Goal: Information Seeking & Learning: Learn about a topic

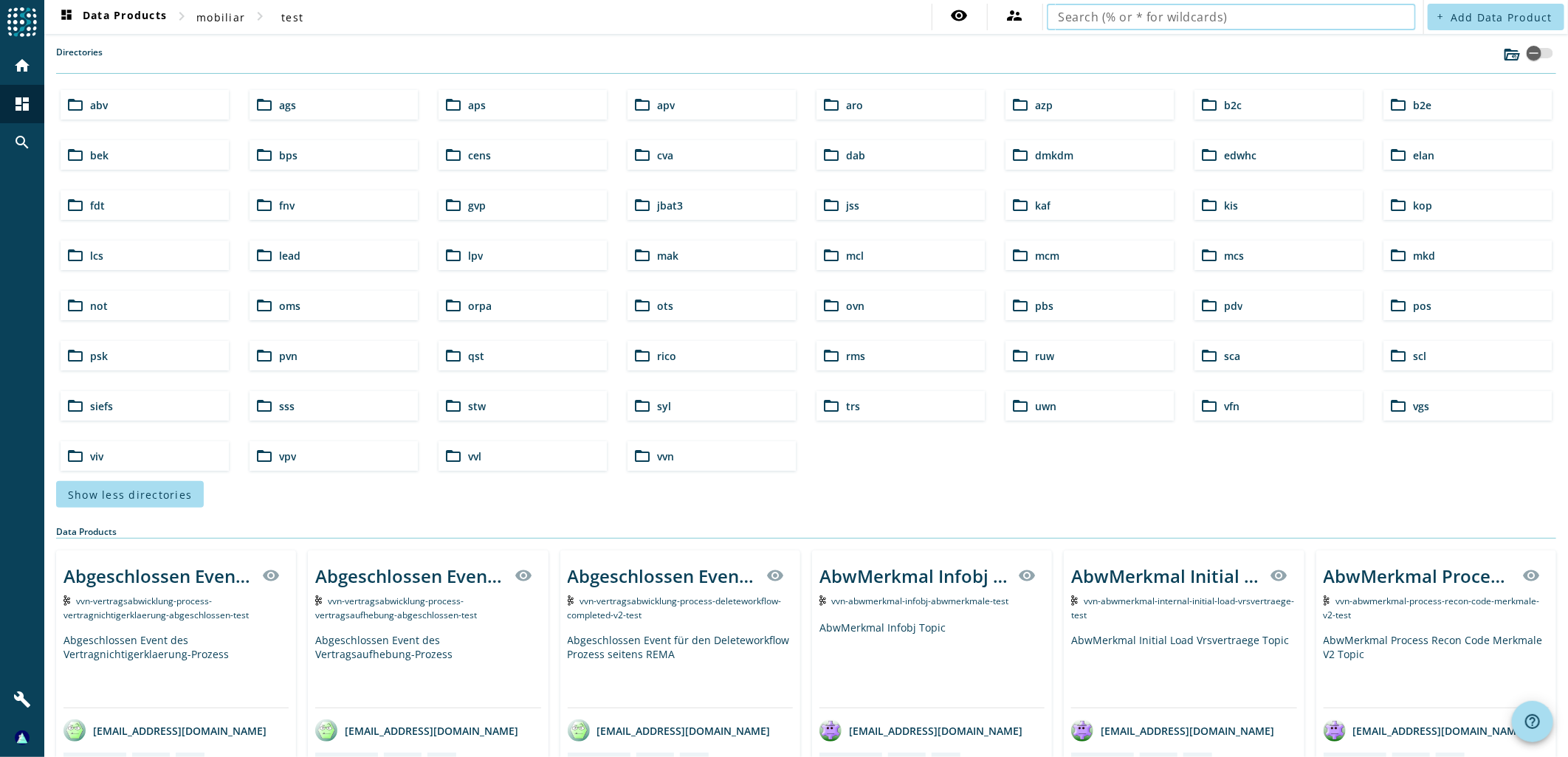
click at [1119, 19] on input "text" at bounding box center [1230, 17] width 346 height 18
type input "univ"
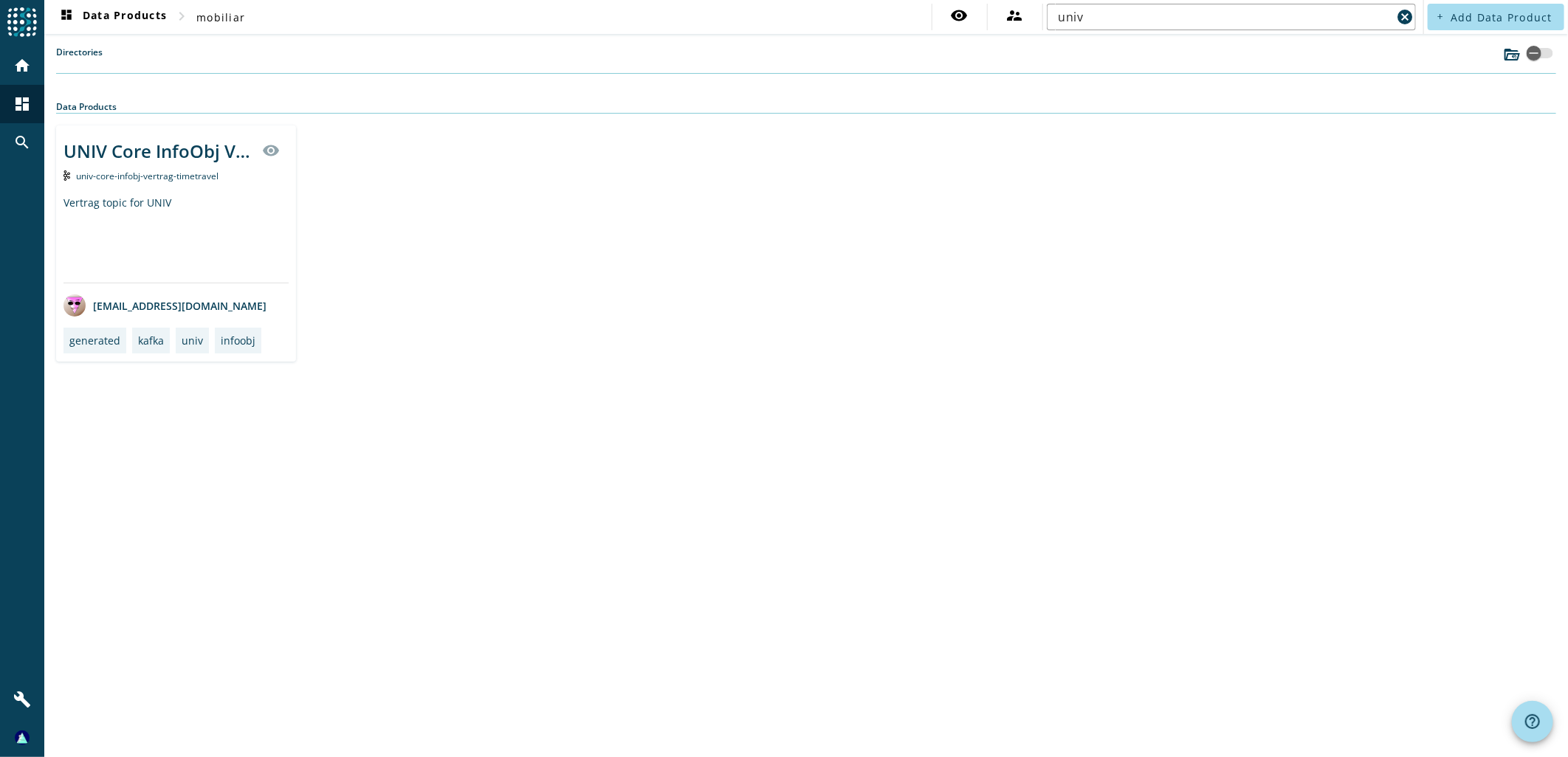
click at [949, 261] on div "UNIV Core InfoObj Vertrag visibility univ-core-infobj-vertrag-timetravel Vertra…" at bounding box center [805, 243] width 1500 height 236
click at [217, 177] on span "univ-core-infobj-vertrag-timetravel" at bounding box center [147, 176] width 142 height 12
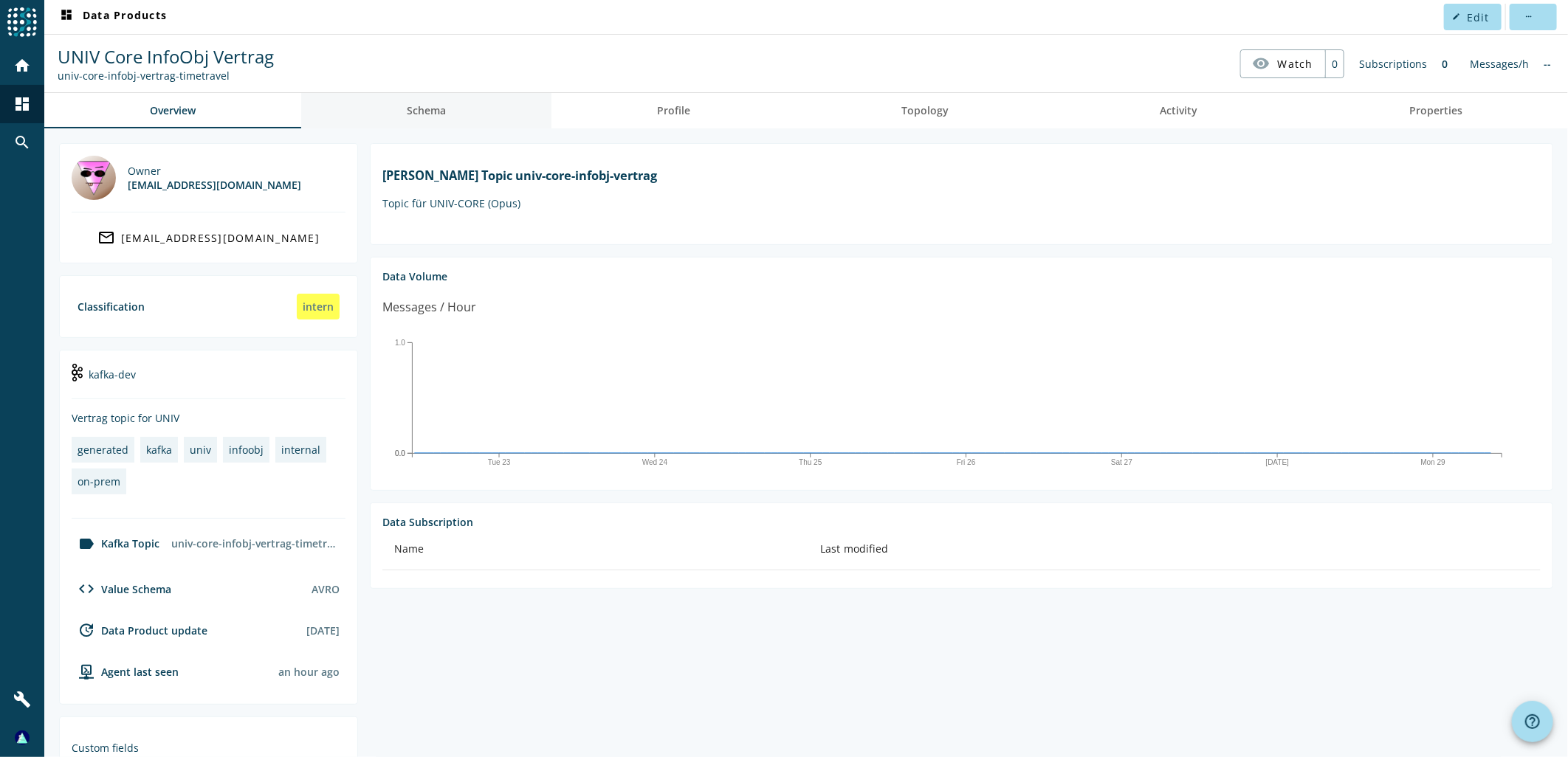
click at [415, 111] on span "Schema" at bounding box center [426, 110] width 39 height 11
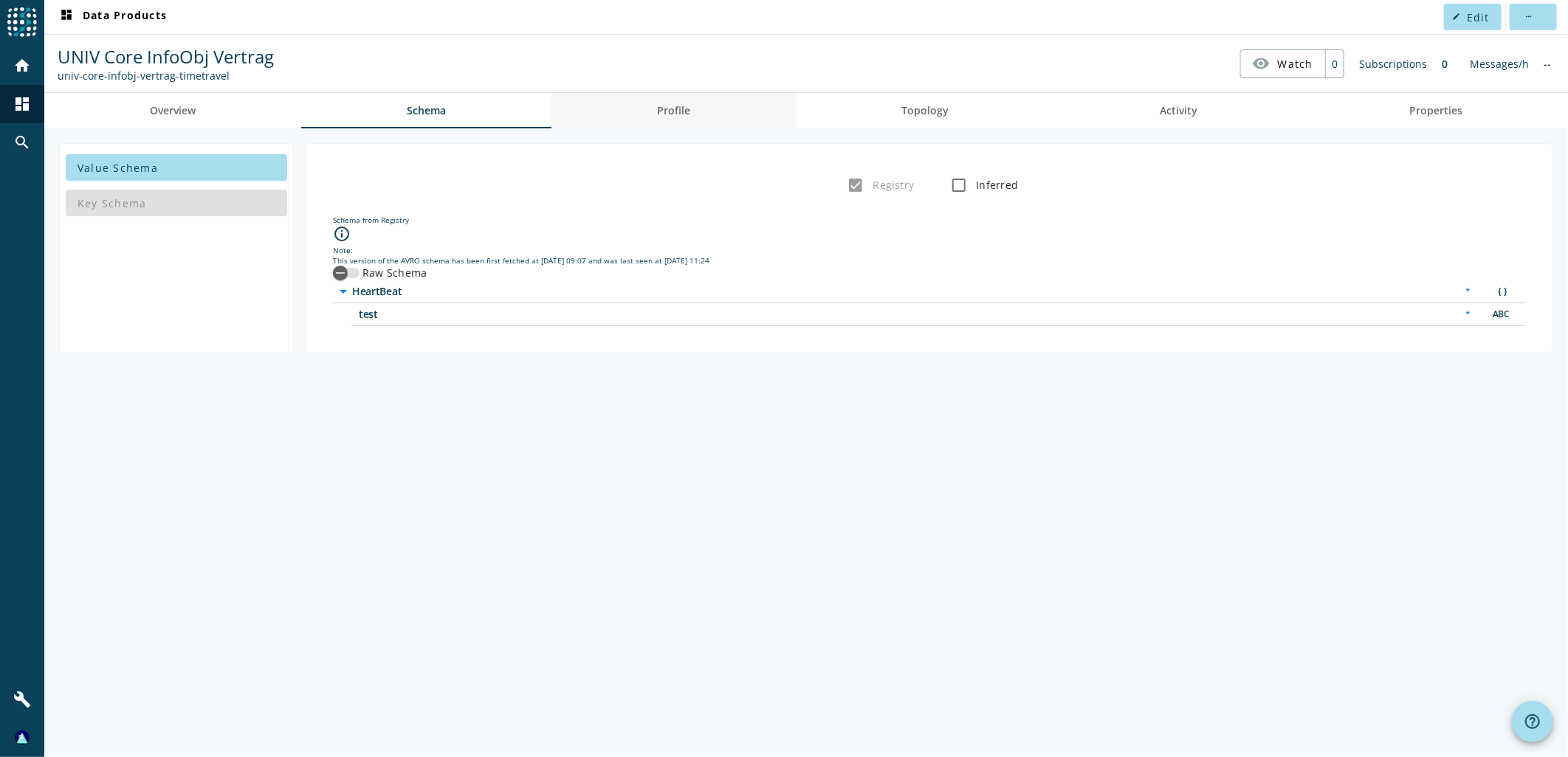
click at [699, 124] on link "Profile" at bounding box center [674, 110] width 244 height 35
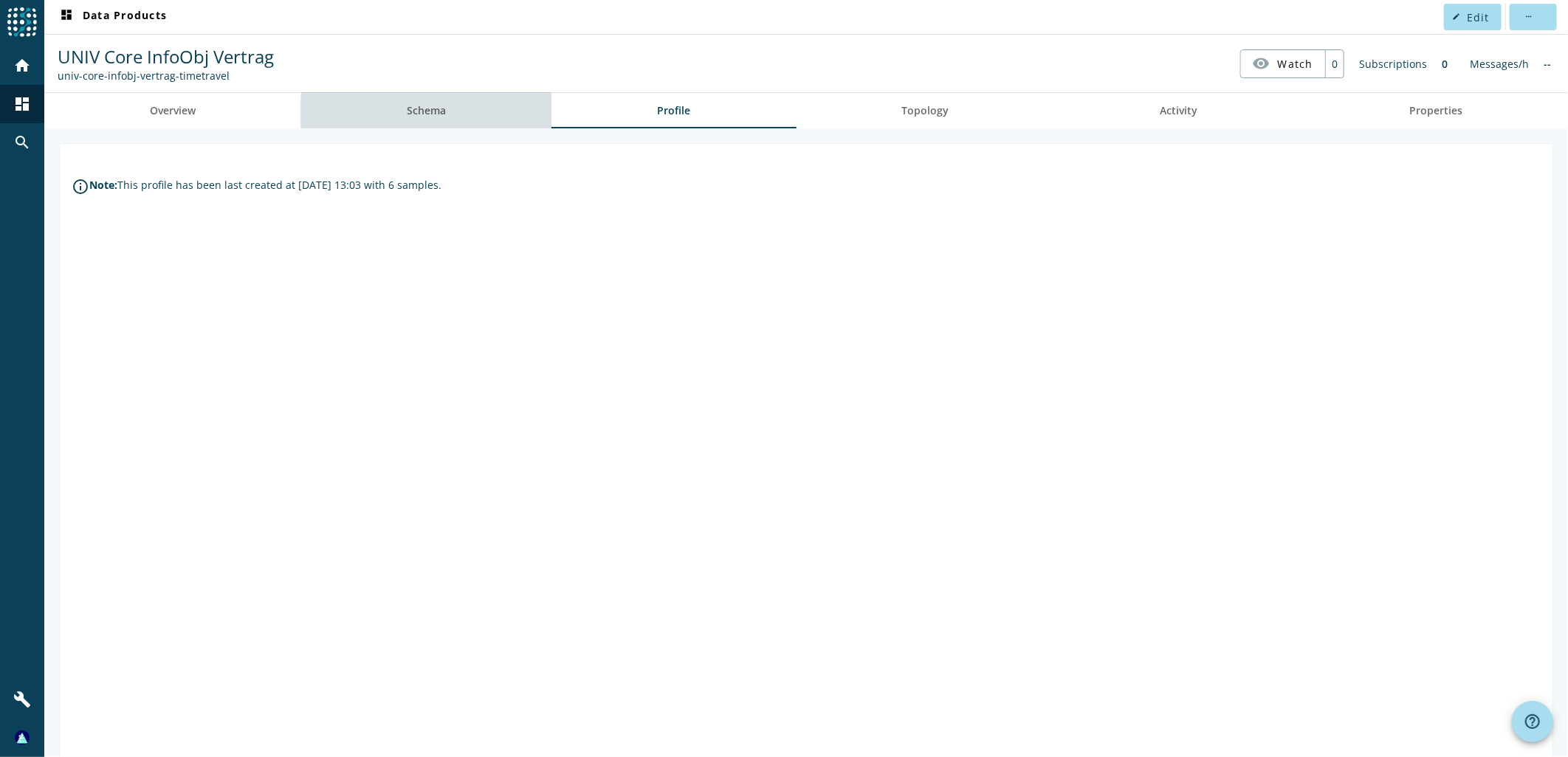
click at [454, 112] on link "Schema" at bounding box center [426, 110] width 250 height 35
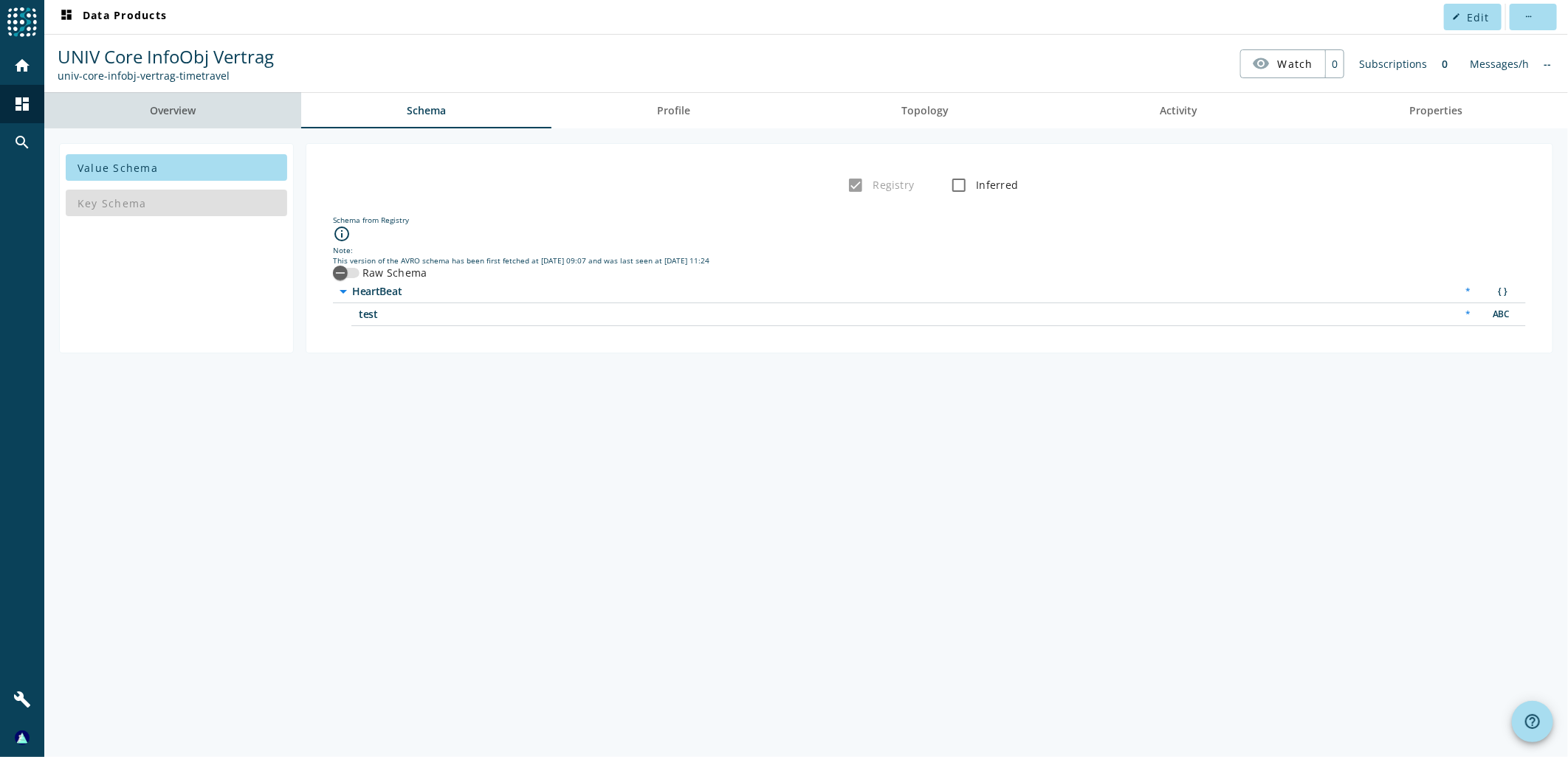
click at [187, 105] on span "Overview" at bounding box center [173, 110] width 46 height 11
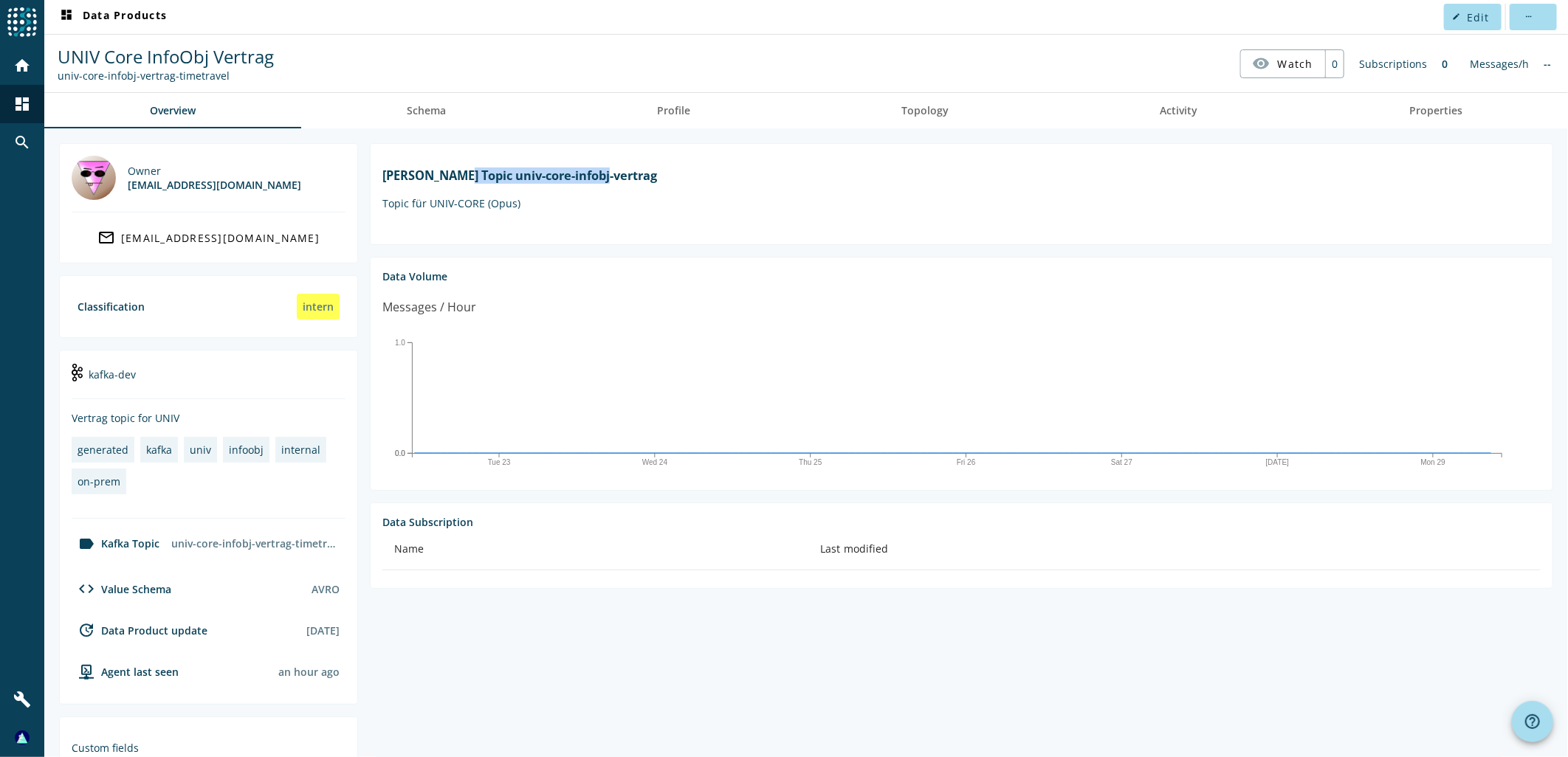
drag, startPoint x: 506, startPoint y: 180, endPoint x: 769, endPoint y: 185, distance: 263.0
click at [769, 184] on h1 "[PERSON_NAME] Topic univ-core-infobj-vertrag" at bounding box center [962, 176] width 1158 height 16
drag, startPoint x: 769, startPoint y: 185, endPoint x: 864, endPoint y: 253, distance: 116.8
click at [864, 245] on section "[PERSON_NAME] Topic univ-core-infobj-vertrag Topic für UNIV-CORE (Opus)" at bounding box center [961, 193] width 1183 height 102
drag, startPoint x: 241, startPoint y: 72, endPoint x: 60, endPoint y: 73, distance: 181.0
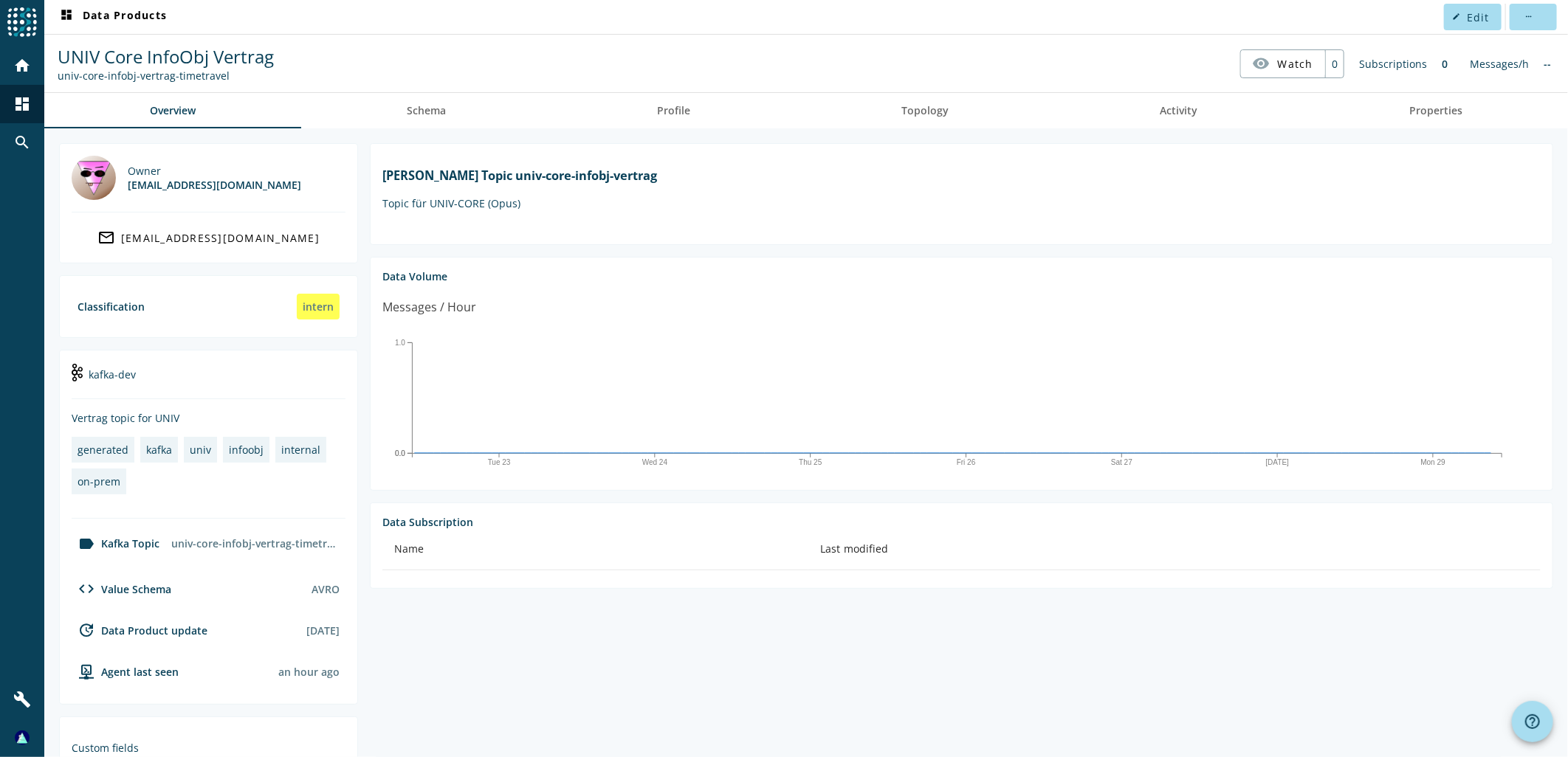
click at [60, 73] on div "univ-core-infobj-vertrag-timetravel" at bounding box center [165, 76] width 217 height 14
click at [452, 42] on nav "UNIV Core InfoObj Vertrag univ-core-infobj-vertrag-timetravel visibility Watch …" at bounding box center [806, 64] width 1511 height 46
drag, startPoint x: 509, startPoint y: 186, endPoint x: 875, endPoint y: 196, distance: 366.1
click at [875, 184] on h1 "[PERSON_NAME] Topic univ-core-infobj-vertrag" at bounding box center [962, 176] width 1158 height 16
click at [727, 29] on nav "dashboard Data Products edit Edit more_horiz" at bounding box center [805, 17] width 1523 height 34
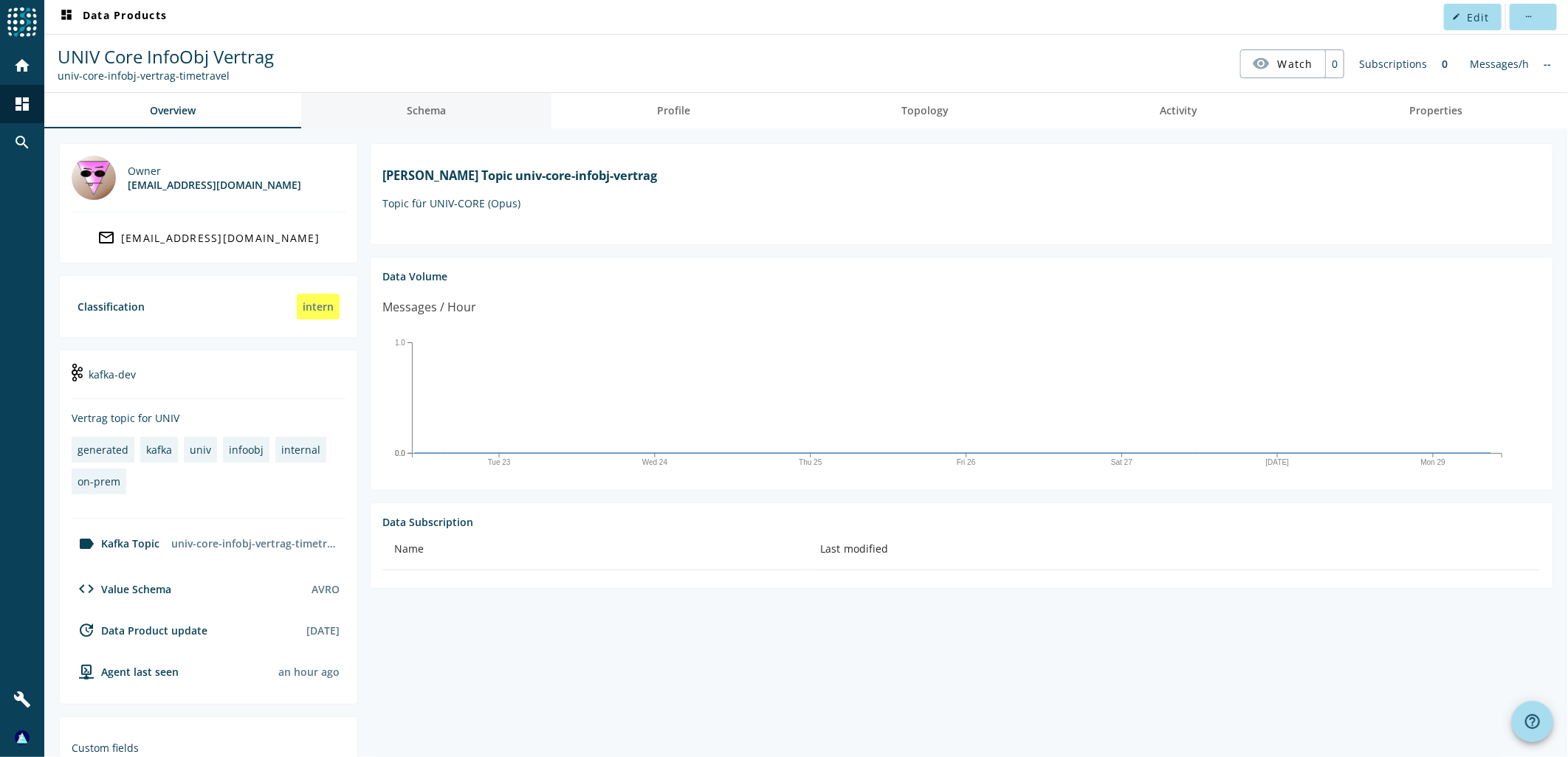
click at [416, 117] on span "Schema" at bounding box center [426, 110] width 39 height 35
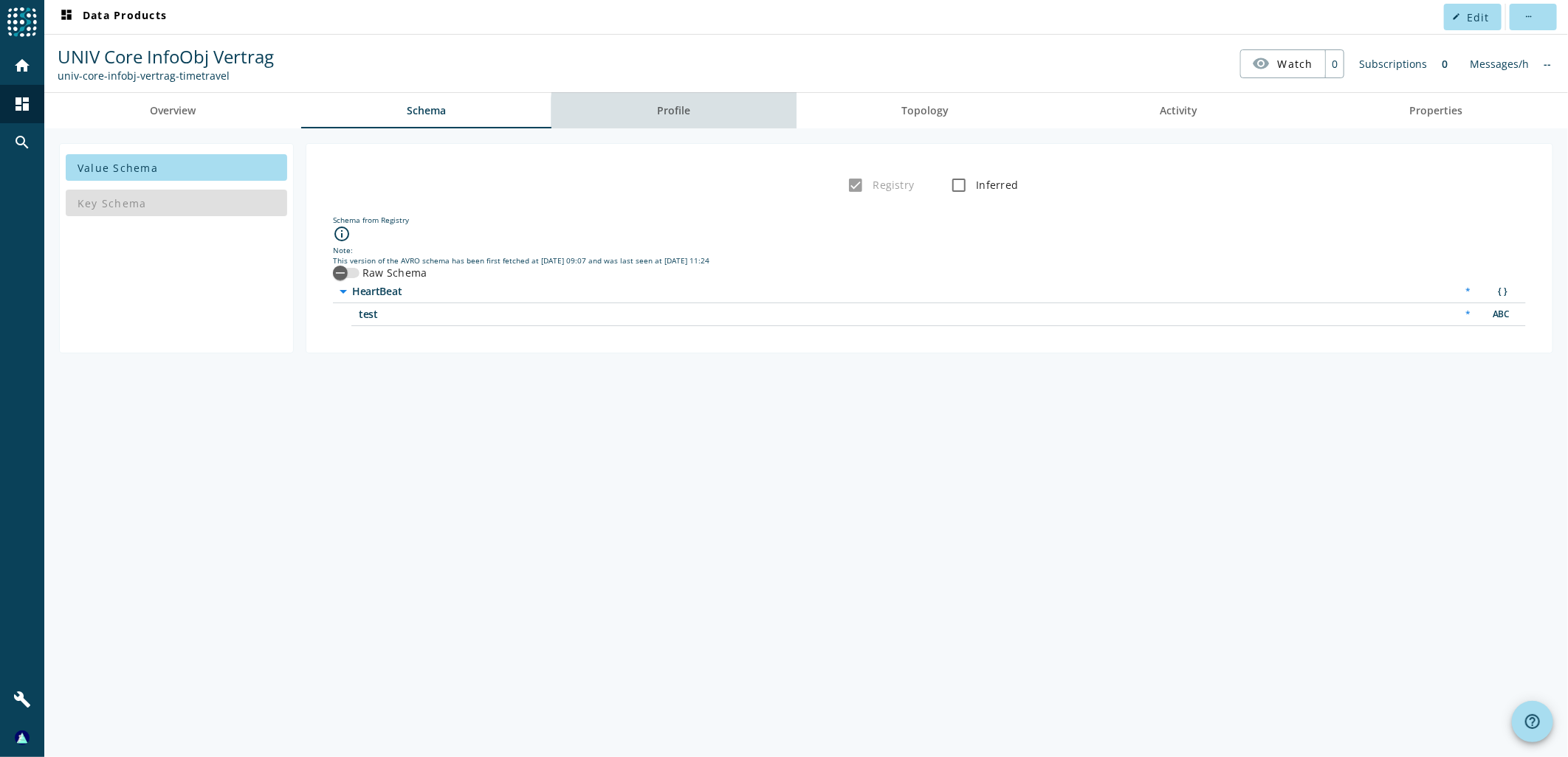
click at [699, 113] on link "Profile" at bounding box center [674, 110] width 244 height 35
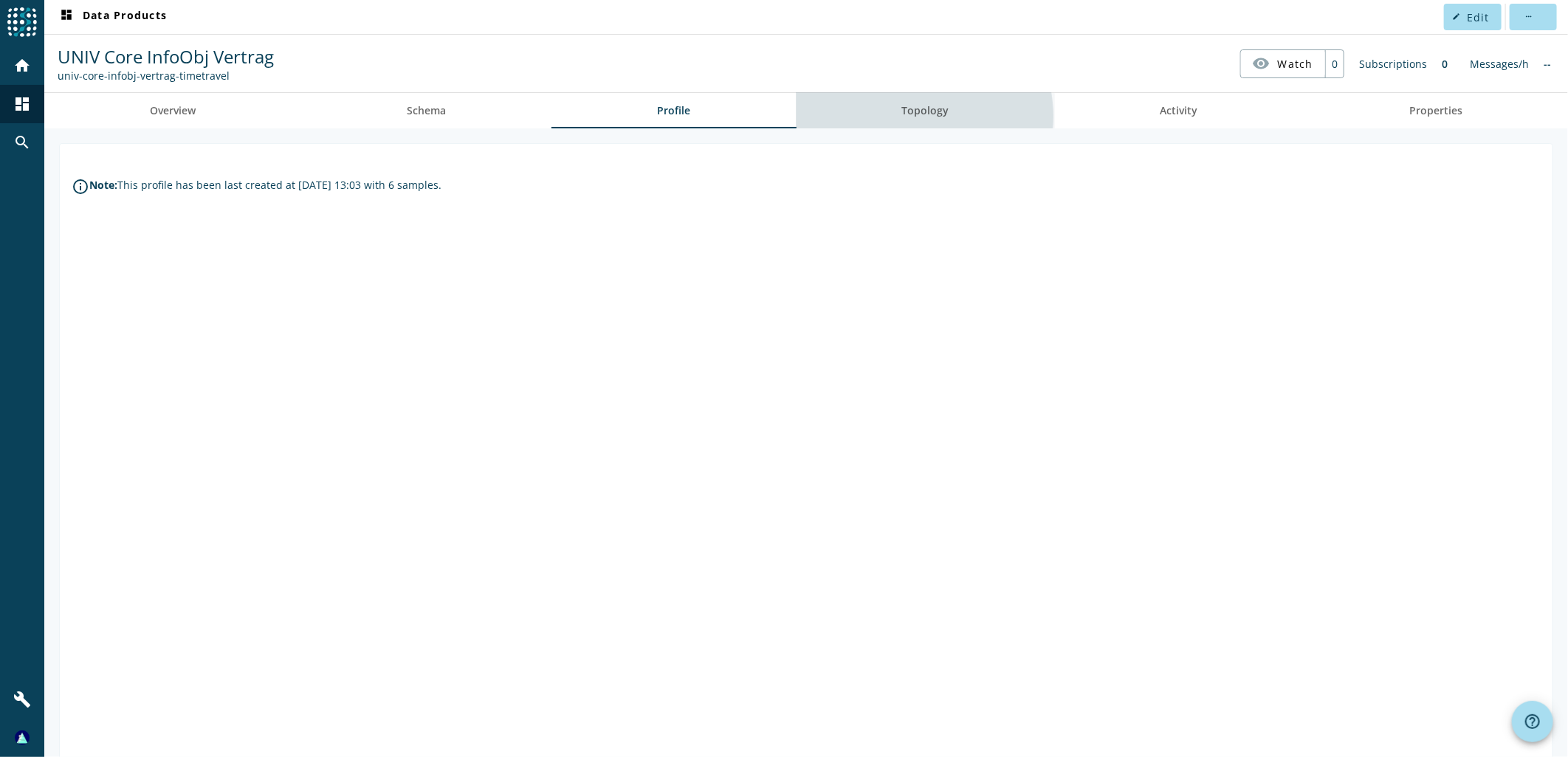
click at [906, 116] on span "Topology" at bounding box center [925, 110] width 47 height 35
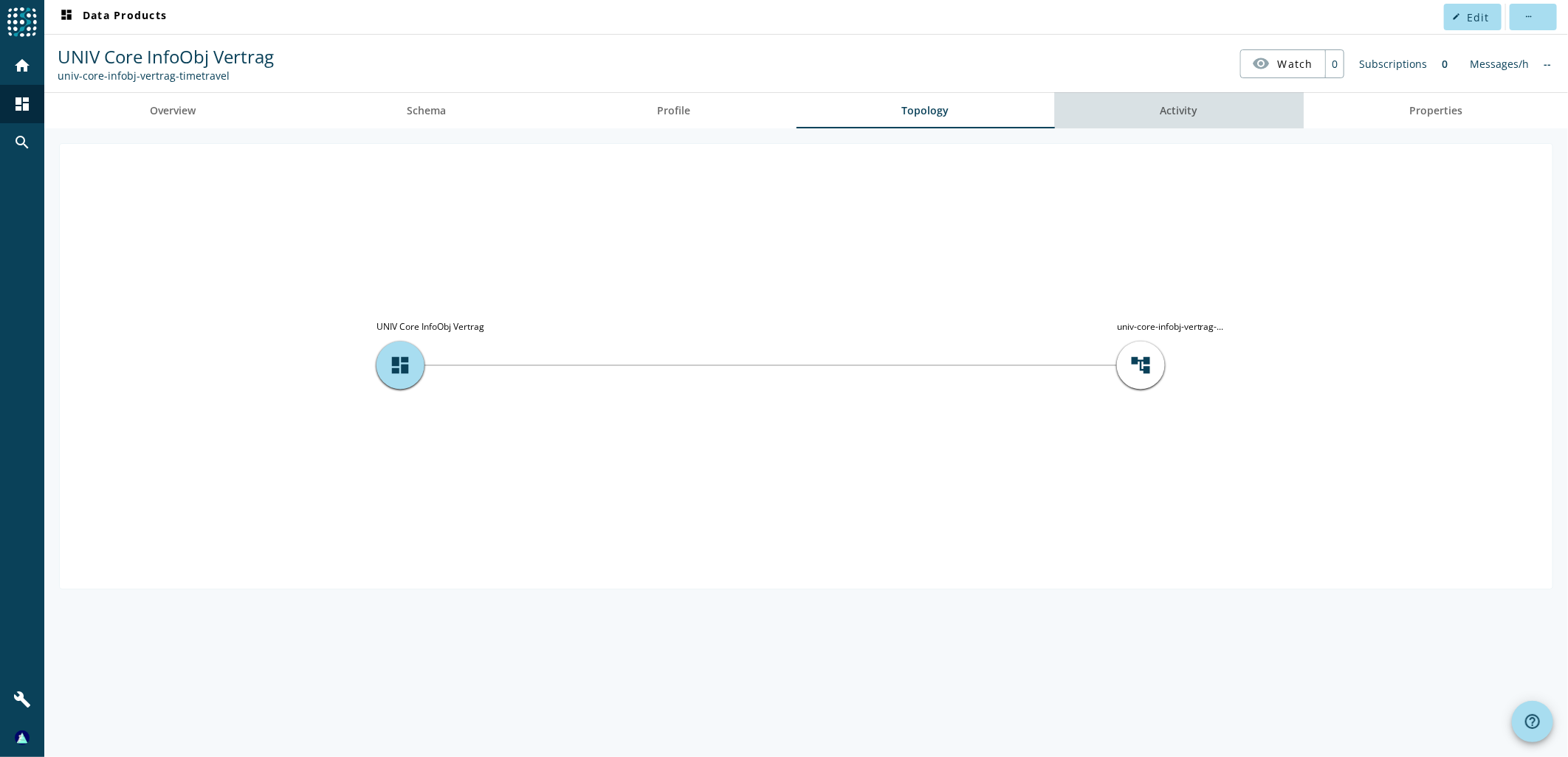
click at [1199, 105] on link "Activity" at bounding box center [1178, 110] width 248 height 35
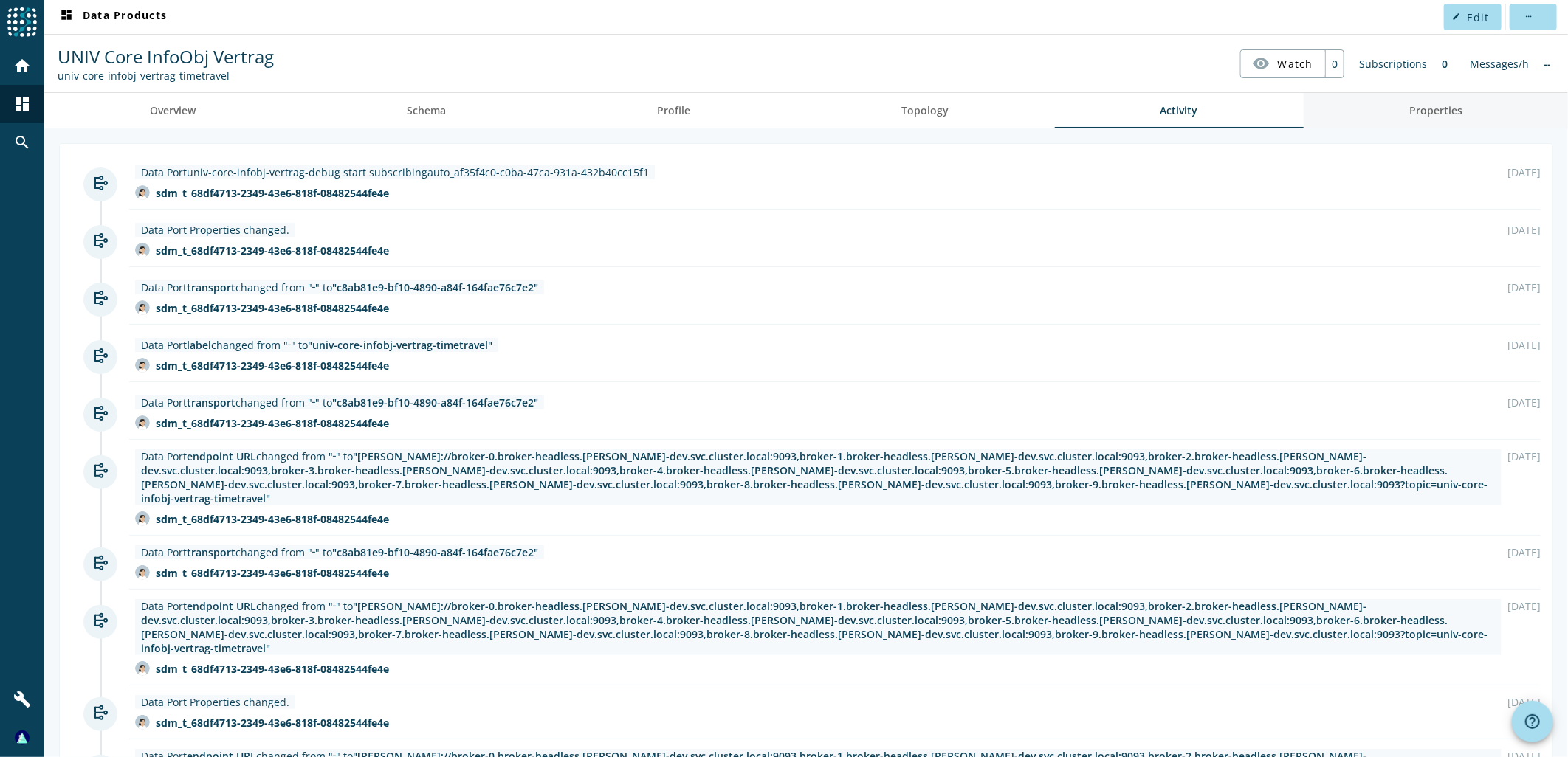
click at [1442, 114] on span "Properties" at bounding box center [1435, 110] width 53 height 11
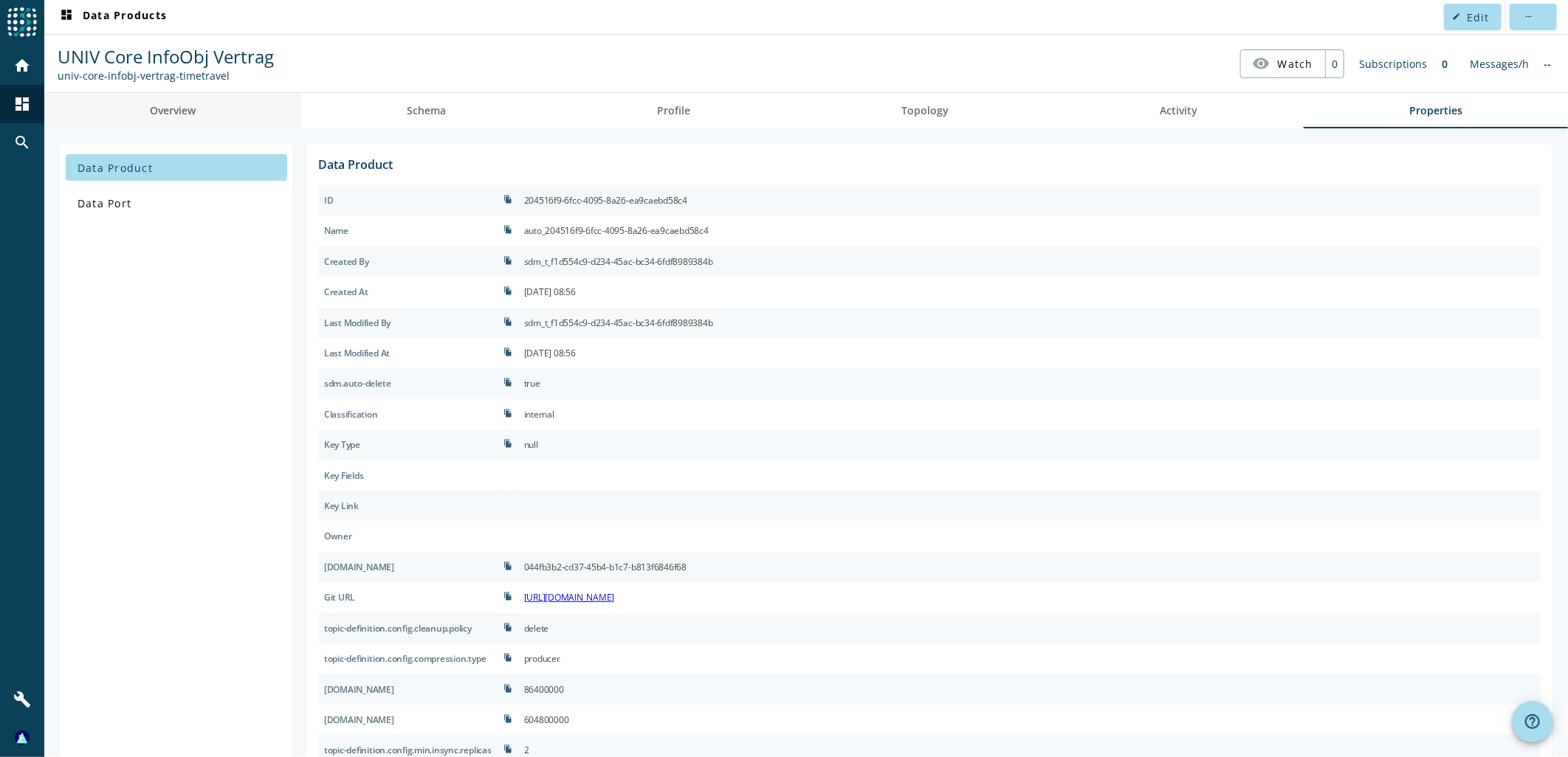
click at [164, 105] on span "Overview" at bounding box center [173, 110] width 46 height 11
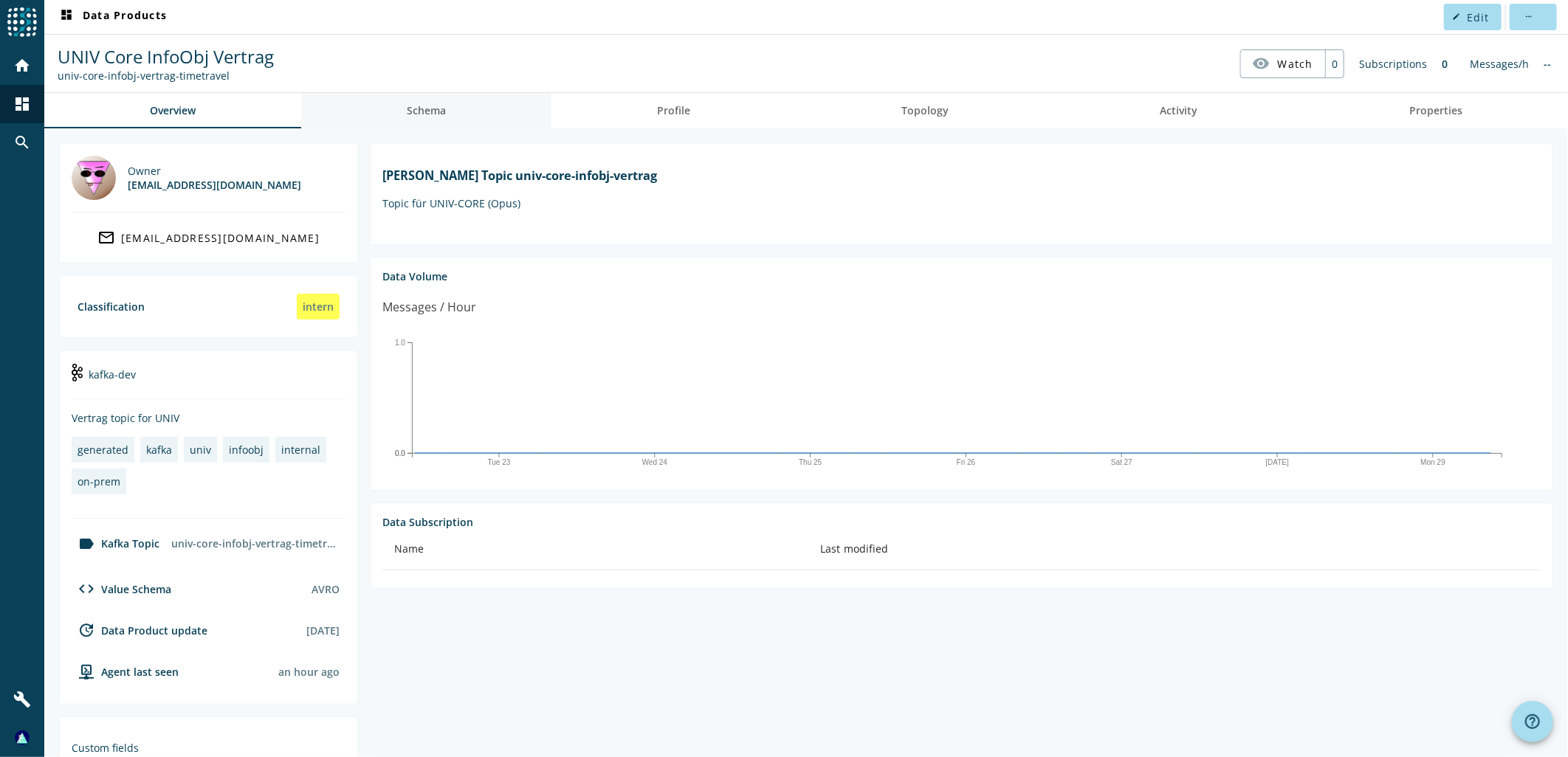
click at [430, 105] on span "Schema" at bounding box center [426, 110] width 39 height 11
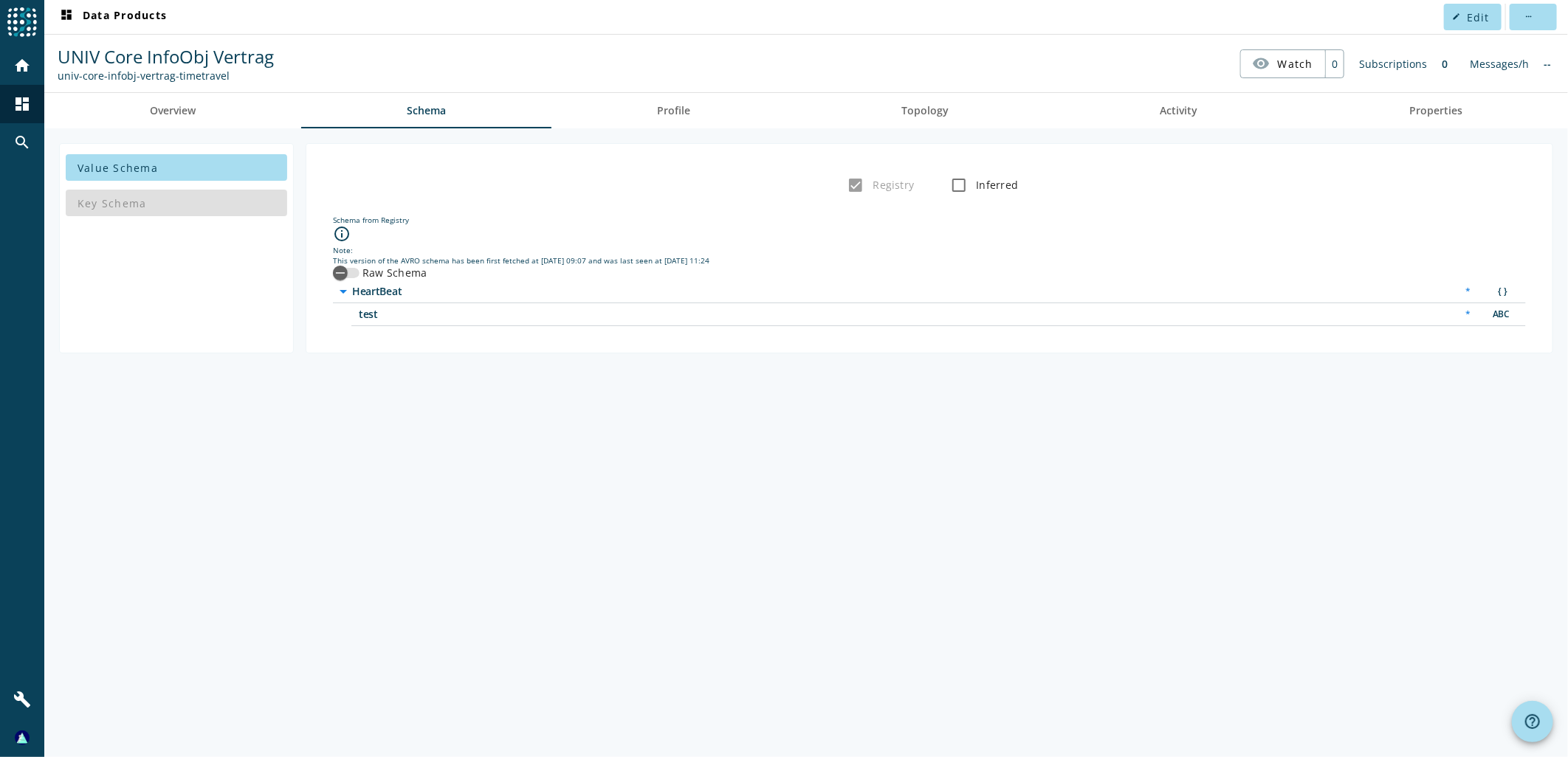
click at [1252, 598] on div "Value Schema Key Schema Registry Inferred Schema from Registry info_outline Not…" at bounding box center [805, 442] width 1523 height 628
click at [1130, 573] on div "Value Schema Key Schema Registry Inferred Schema from Registry info_outline Not…" at bounding box center [805, 442] width 1523 height 628
click at [974, 541] on div "Value Schema Key Schema Registry Inferred Schema from Registry info_outline Not…" at bounding box center [805, 442] width 1523 height 628
click at [956, 643] on div "Value Schema Key Schema Registry Inferred Schema from Registry info_outline Not…" at bounding box center [805, 442] width 1523 height 628
click at [909, 500] on div "Value Schema Key Schema Registry Inferred Schema from Registry info_outline Not…" at bounding box center [805, 442] width 1523 height 628
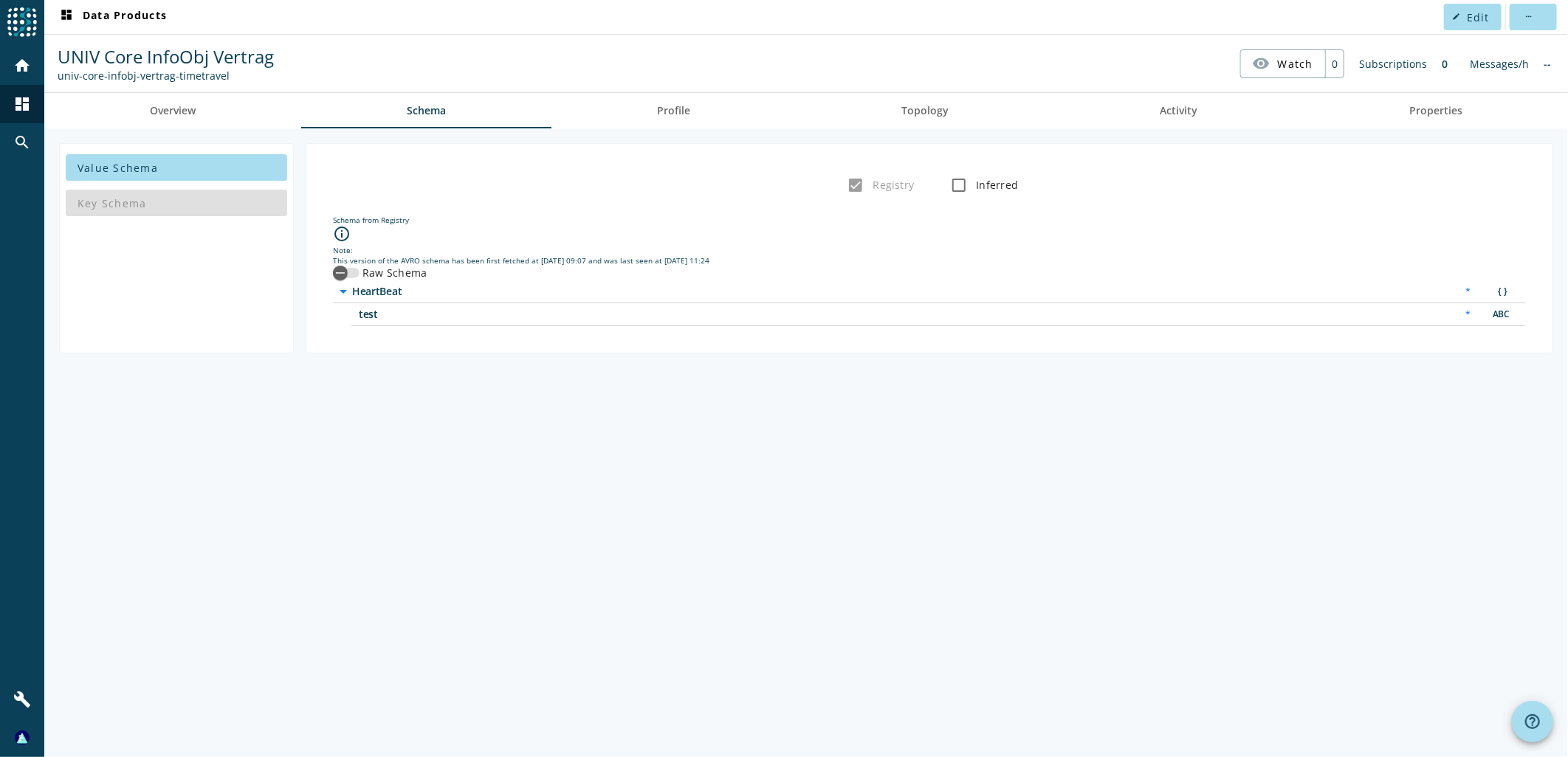
click at [510, 573] on div "Value Schema Key Schema Registry Inferred Schema from Registry info_outline Not…" at bounding box center [805, 442] width 1523 height 628
click at [659, 519] on div "Value Schema Key Schema Registry Inferred Schema from Registry info_outline Not…" at bounding box center [805, 442] width 1523 height 628
click at [481, 662] on div "Value Schema Key Schema Registry Inferred Schema from Registry info_outline Not…" at bounding box center [805, 442] width 1523 height 628
